Goal: Task Accomplishment & Management: Use online tool/utility

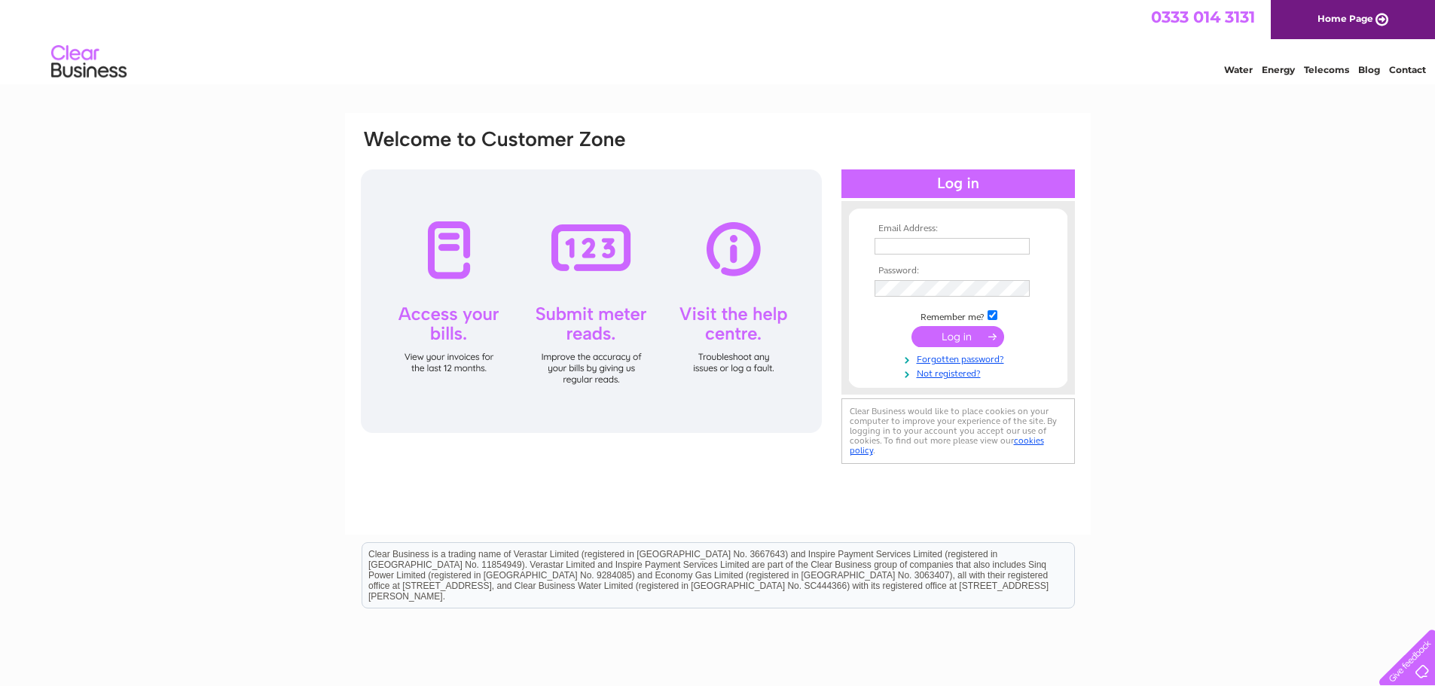
type input "paismusic@aol.com"
click at [964, 337] on input "submit" at bounding box center [957, 336] width 93 height 21
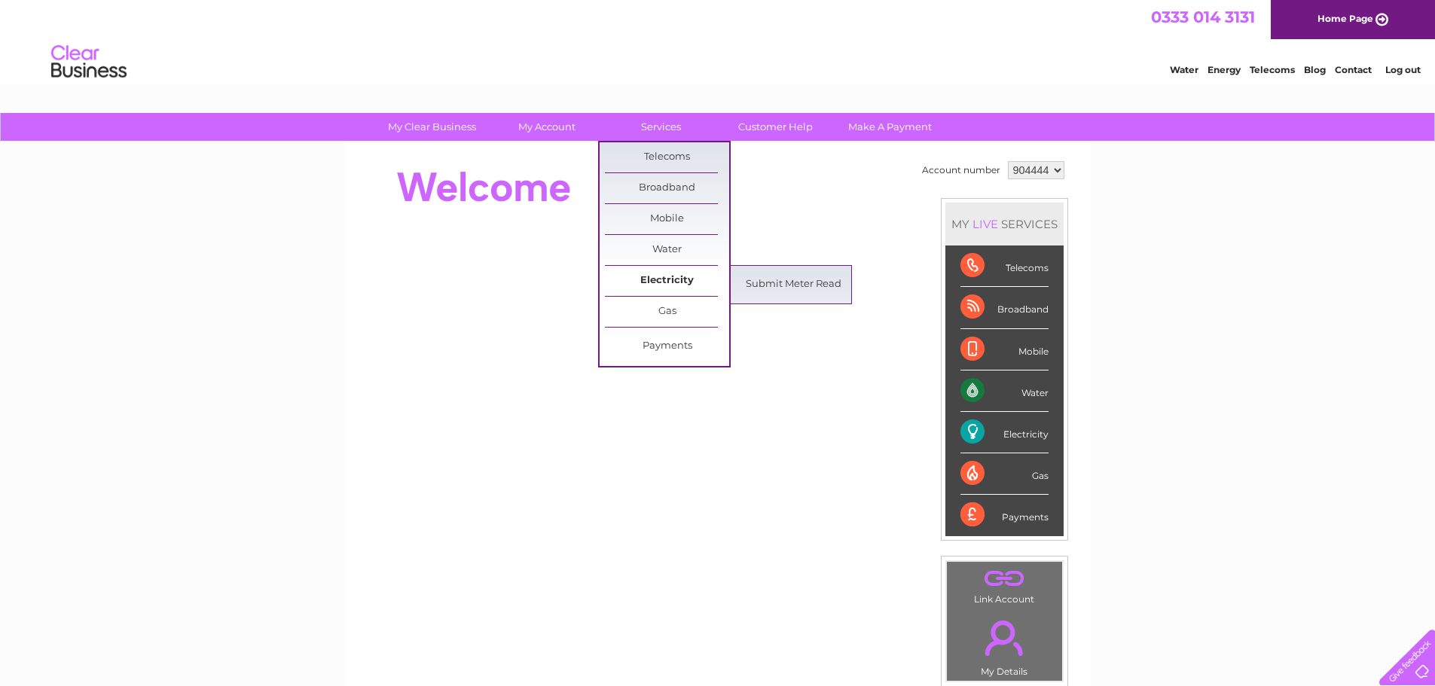
click at [705, 276] on link "Electricity" at bounding box center [667, 281] width 124 height 30
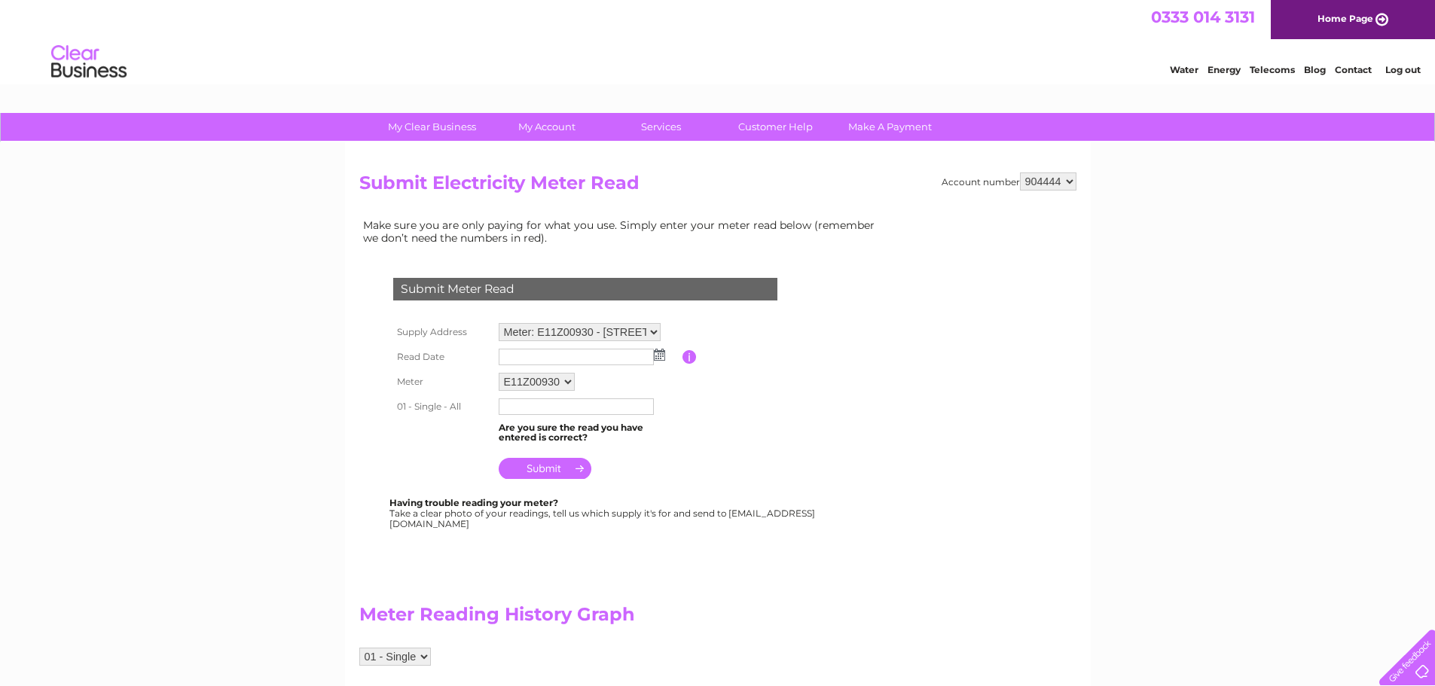
click at [659, 356] on img at bounding box center [659, 355] width 11 height 12
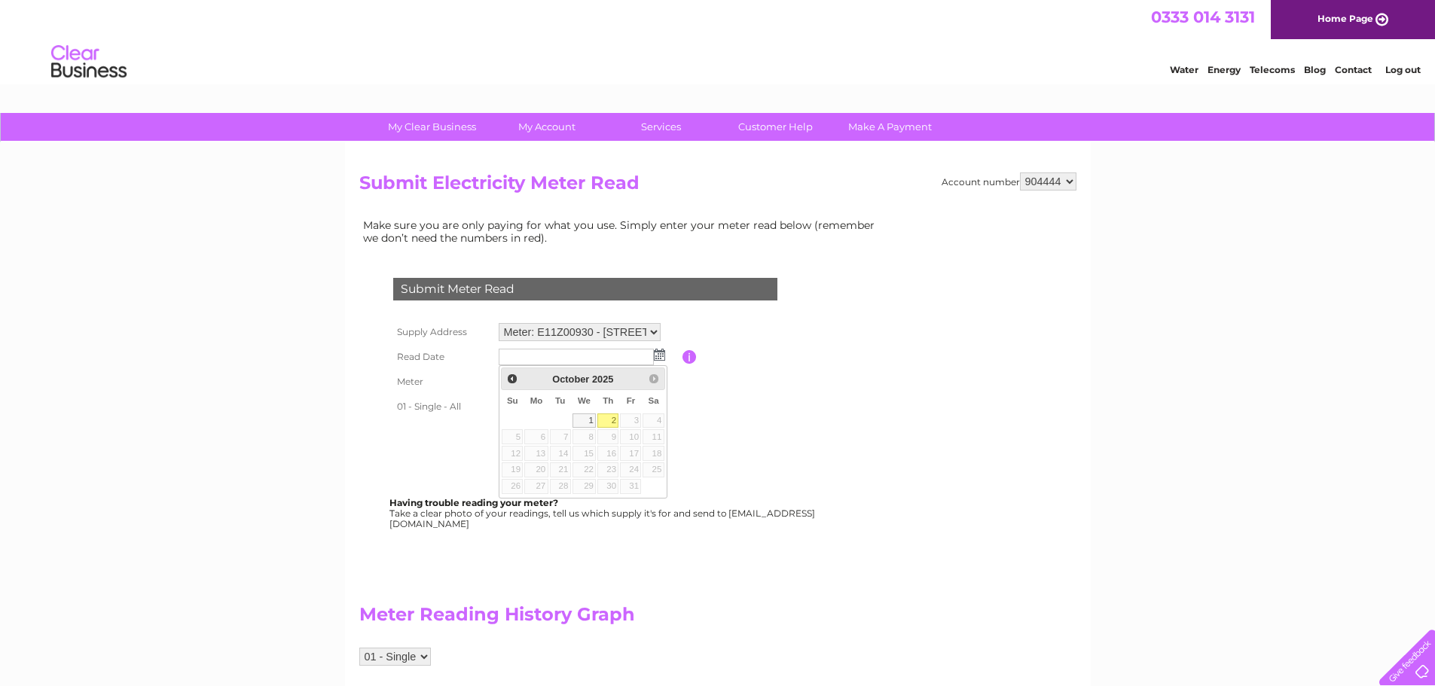
click at [611, 415] on link "2" at bounding box center [607, 420] width 21 height 15
type input "2025/10/02"
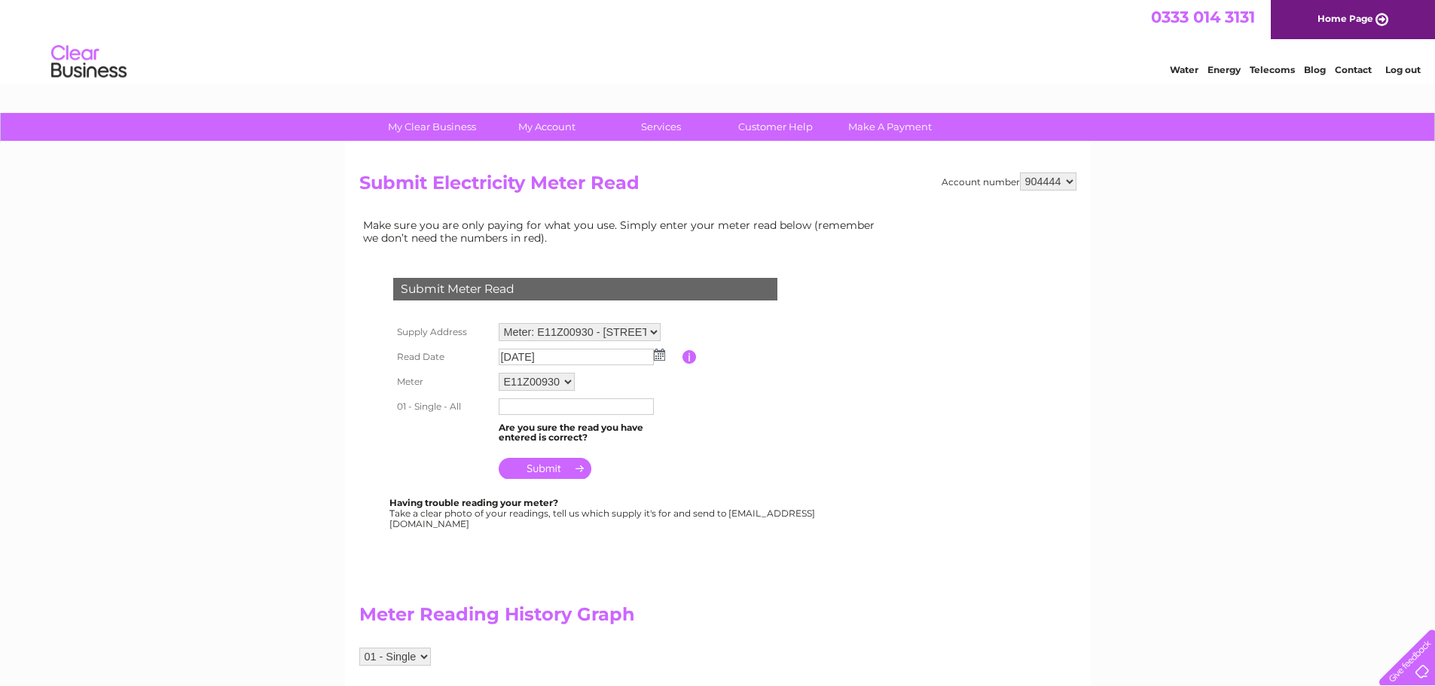
click at [535, 410] on input "text" at bounding box center [576, 406] width 155 height 17
type input "132016"
click at [550, 469] on input "submit" at bounding box center [545, 468] width 93 height 21
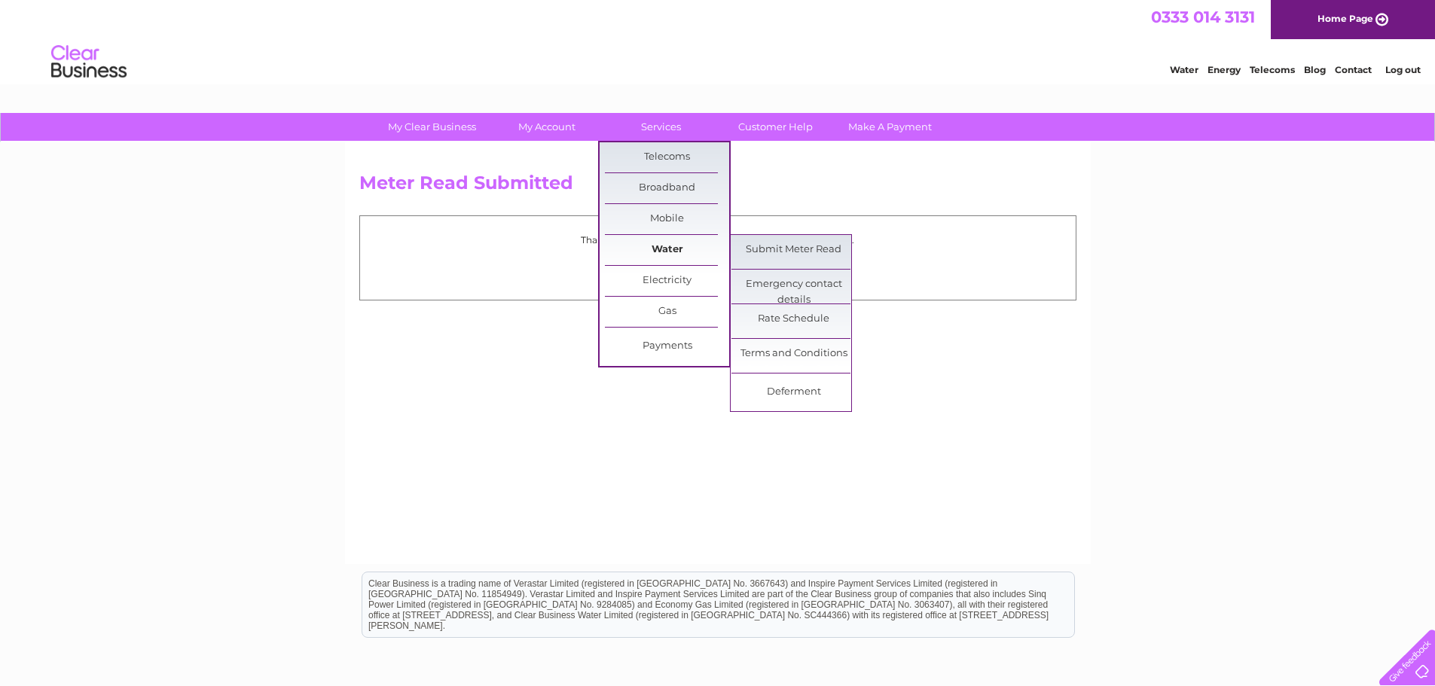
click at [666, 246] on link "Water" at bounding box center [667, 250] width 124 height 30
click at [750, 245] on link "Submit Meter Read" at bounding box center [793, 250] width 124 height 30
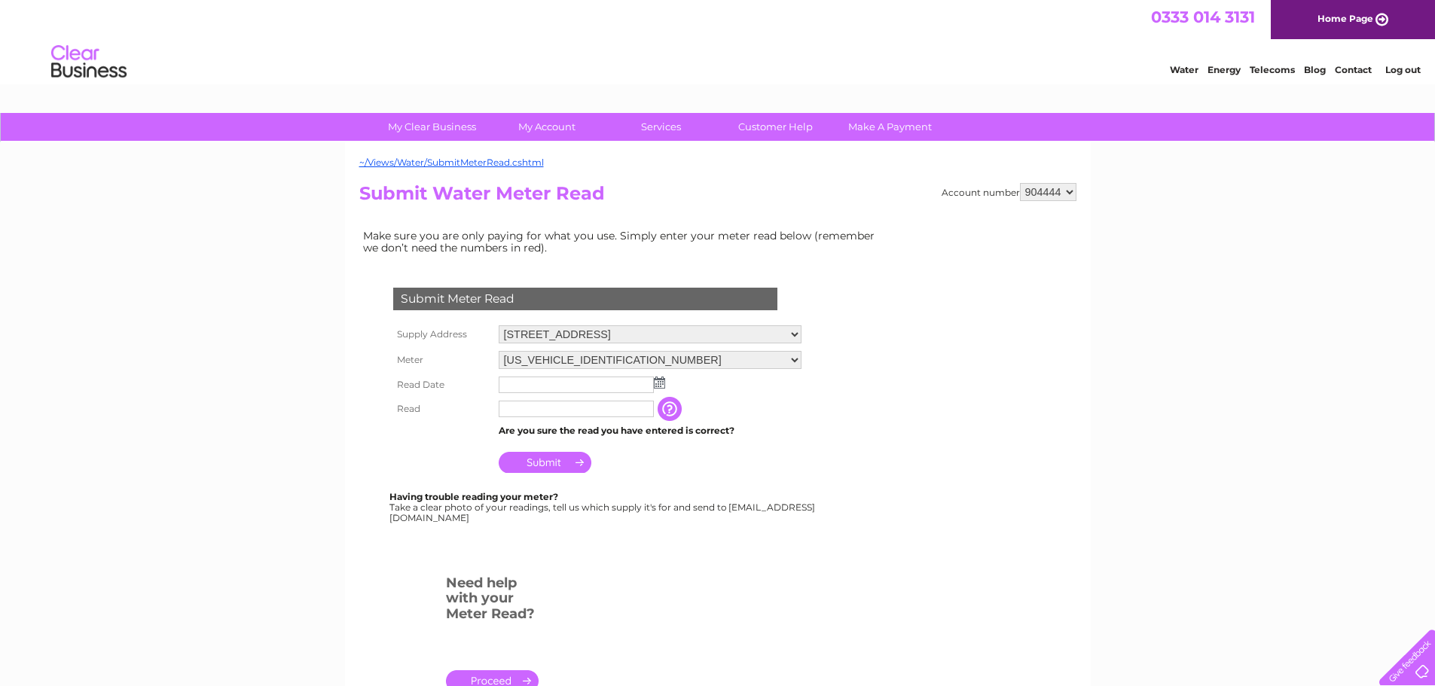
click at [659, 383] on img at bounding box center [659, 383] width 11 height 12
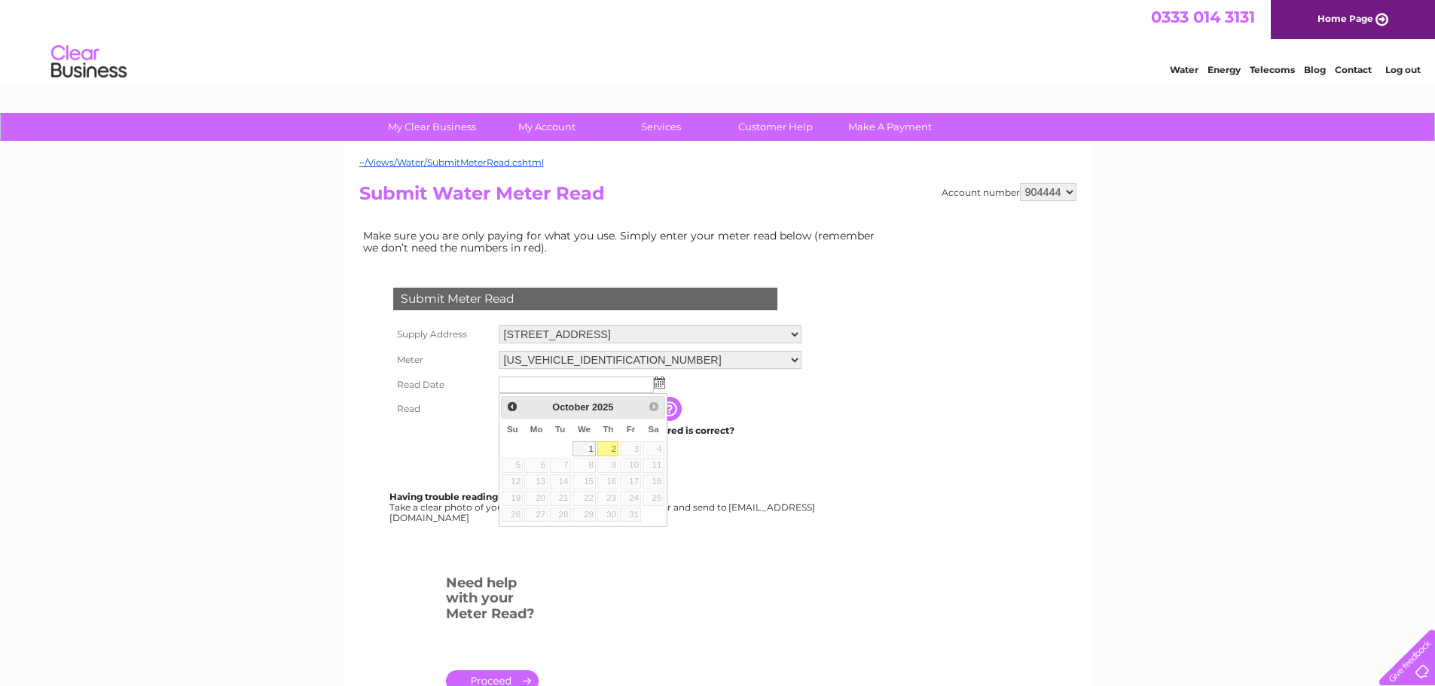
click at [613, 445] on link "2" at bounding box center [607, 448] width 21 height 15
type input "2025/10/02"
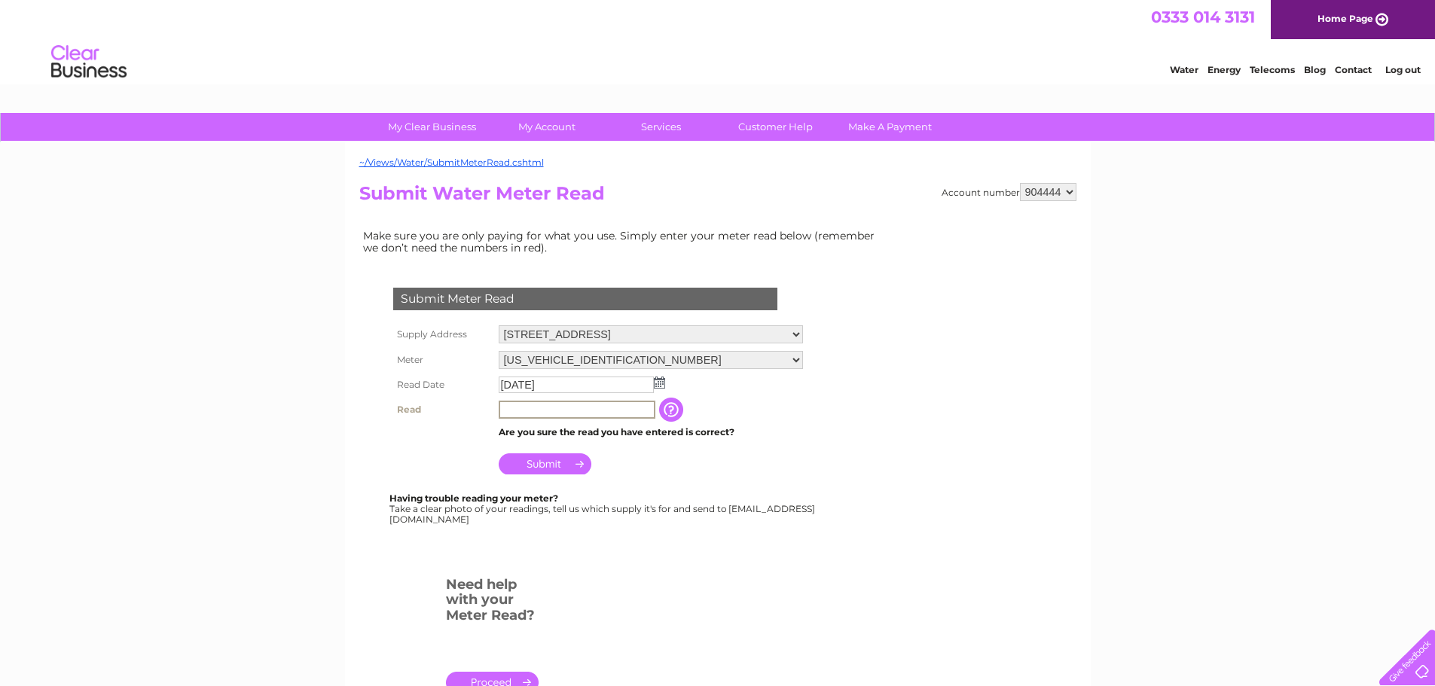
click at [529, 414] on input "text" at bounding box center [577, 410] width 157 height 18
type input "00189"
click at [539, 458] on input "Submit" at bounding box center [545, 463] width 93 height 21
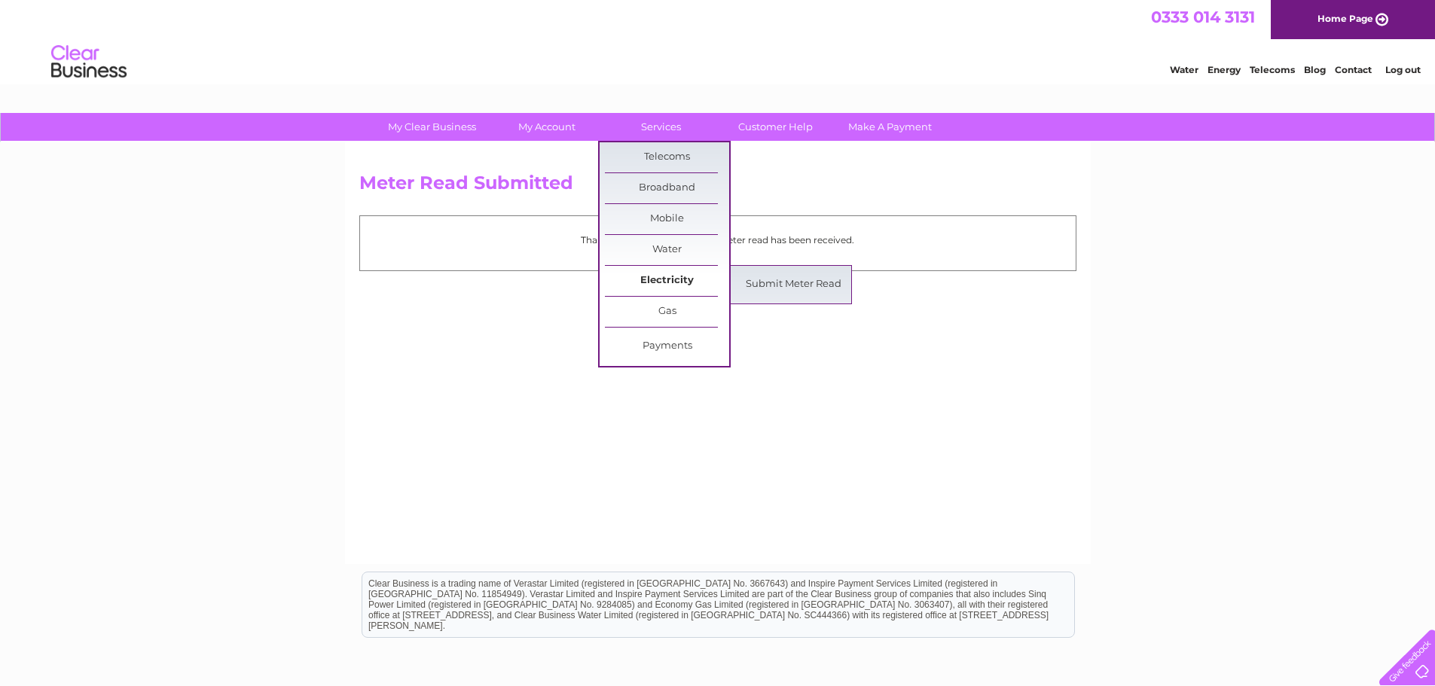
click at [694, 275] on link "Electricity" at bounding box center [667, 281] width 124 height 30
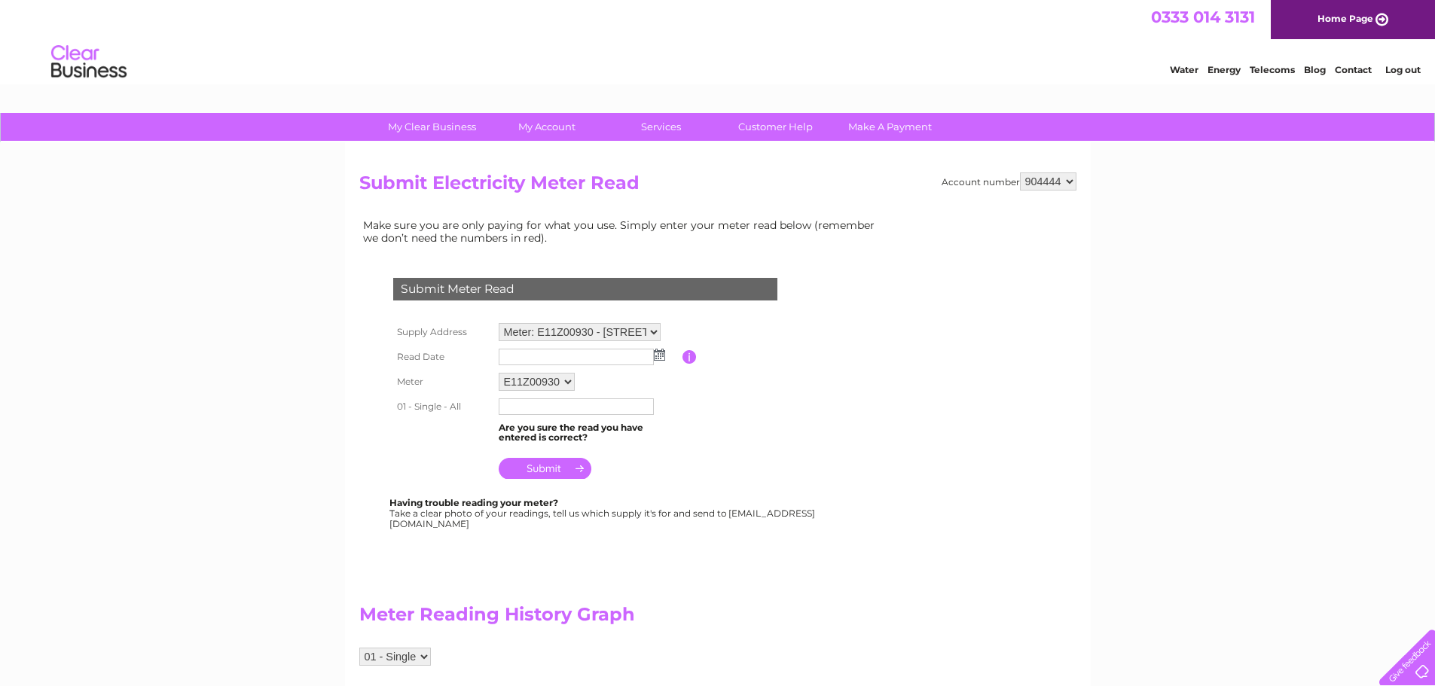
click at [654, 330] on select "Meter: E11Z00930 - 8 Wellmeadow Street, Paisley, PA1 2EE Meter: 22L3583679 - 11…" at bounding box center [580, 332] width 162 height 18
select select "96411"
click at [499, 323] on select "Meter: E11Z00930 - 8 Wellmeadow Street, Paisley, PA1 2EE Meter: 22L3583679 - 11…" at bounding box center [580, 333] width 162 height 20
click at [660, 355] on img at bounding box center [659, 355] width 11 height 12
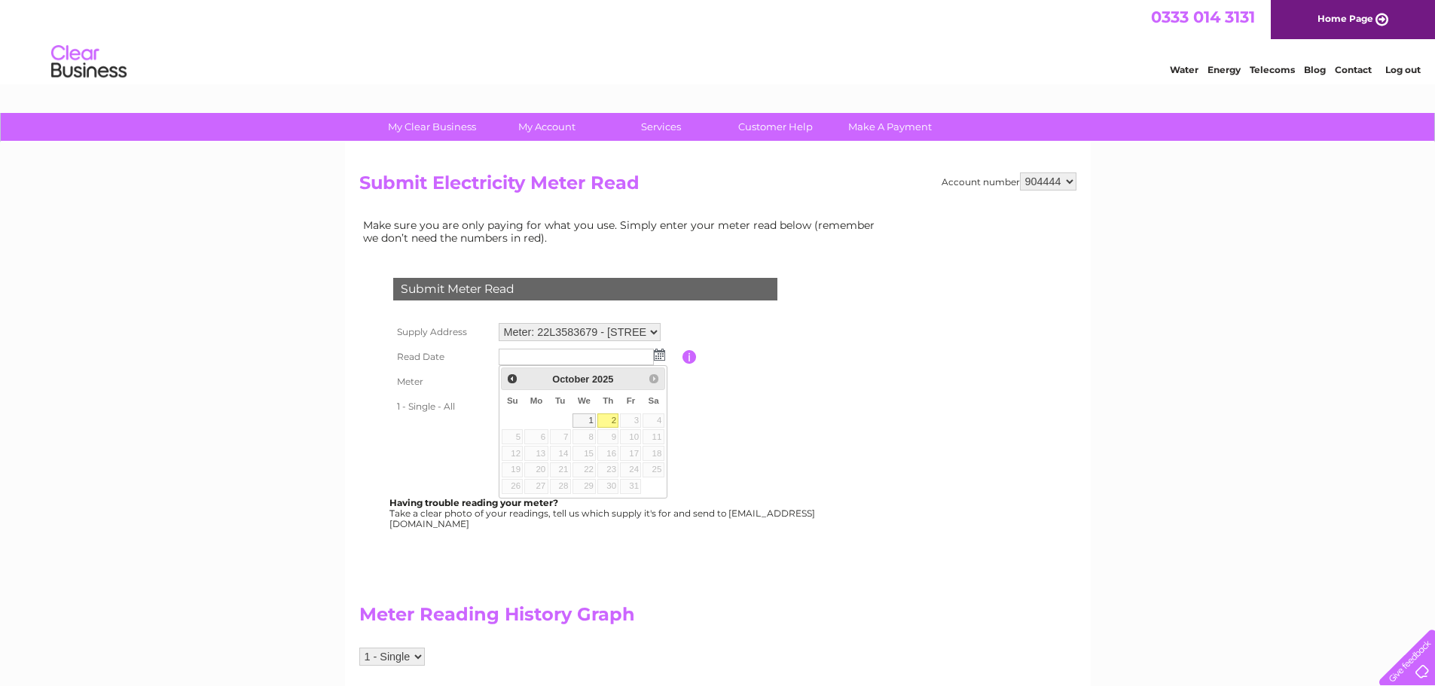
click at [611, 419] on link "2" at bounding box center [607, 420] width 21 height 15
type input "[DATE]"
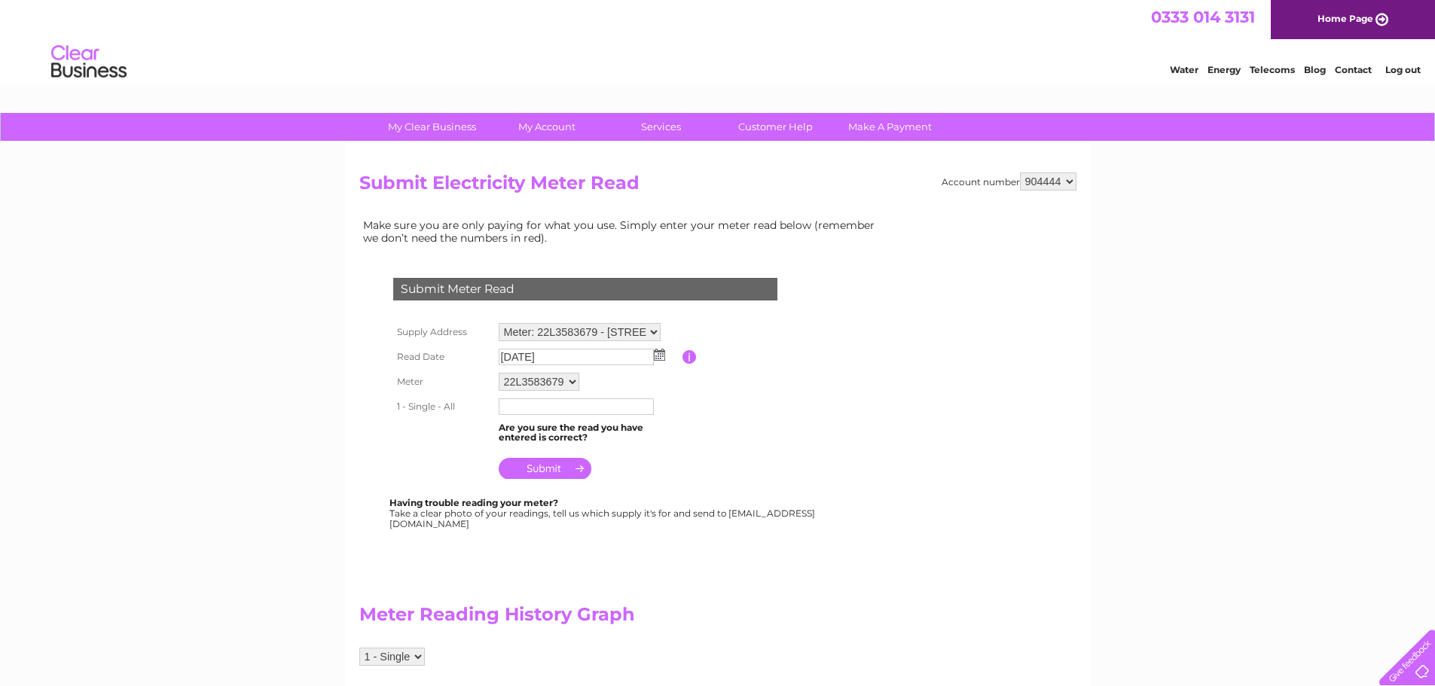
click at [531, 406] on input "text" at bounding box center [576, 406] width 155 height 17
type input "01092"
click at [551, 470] on input "submit" at bounding box center [545, 468] width 93 height 21
